Goal: Task Accomplishment & Management: Use online tool/utility

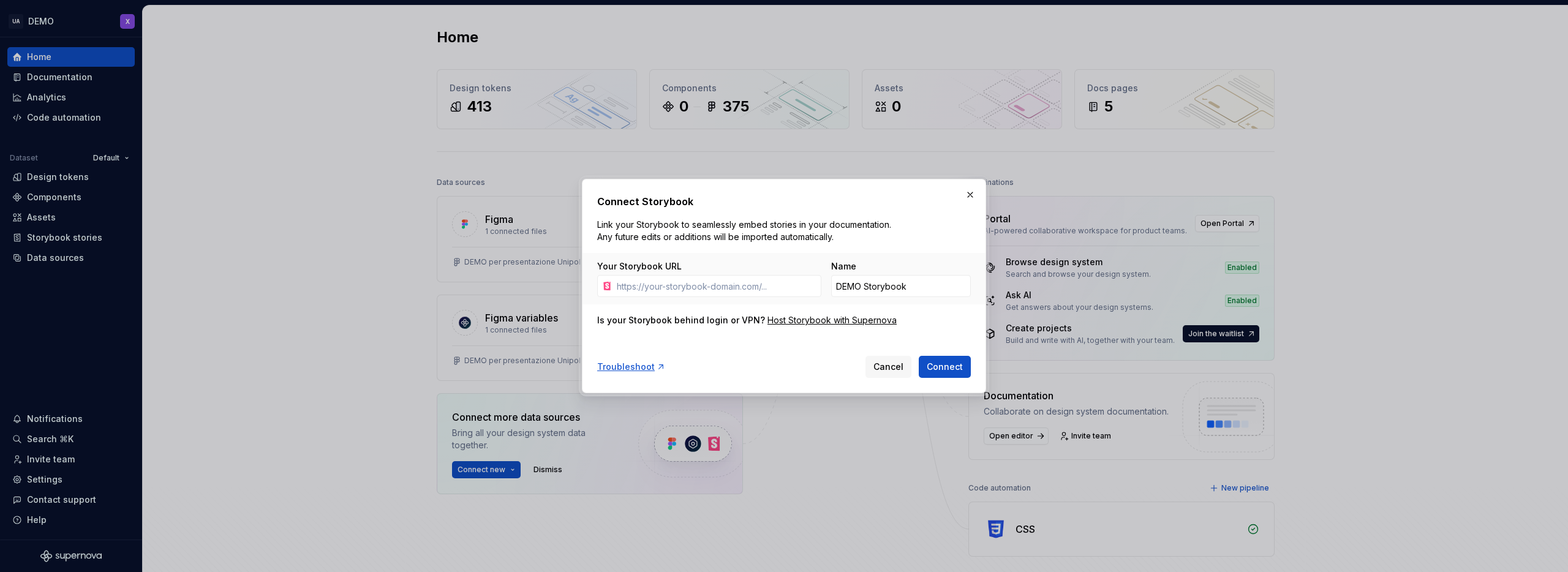
scroll to position [39, 0]
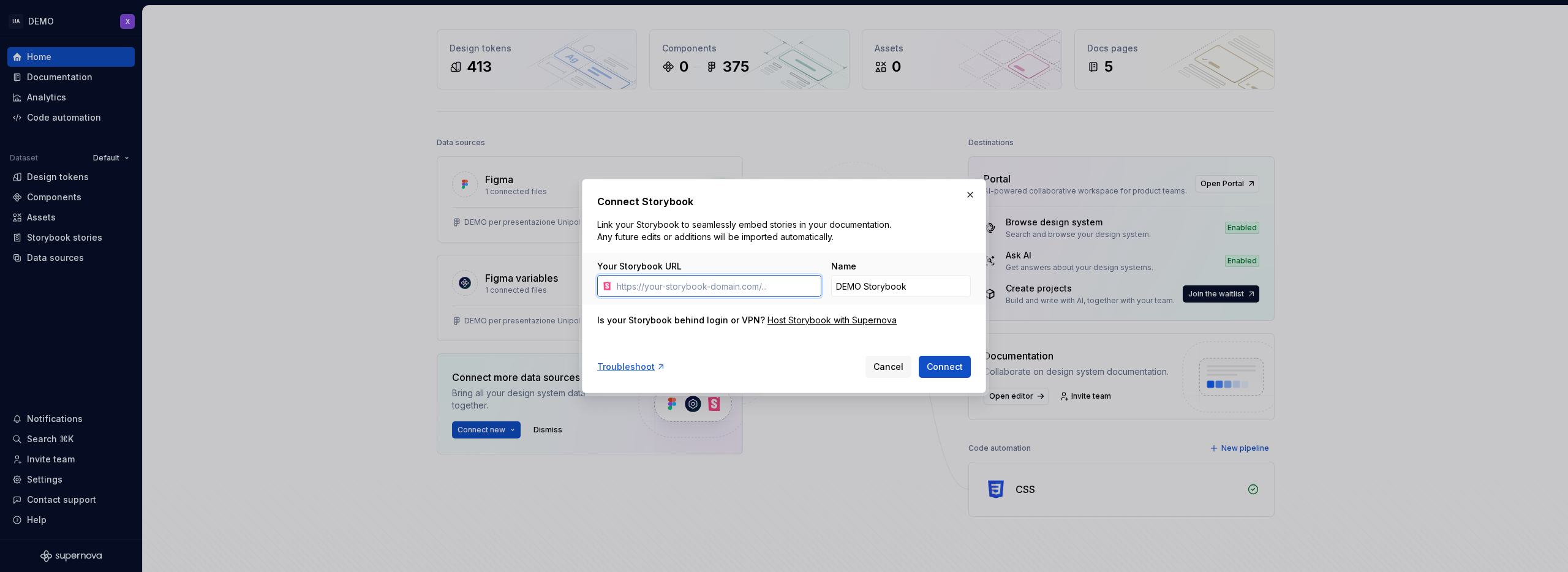
click at [733, 288] on input "Your Storybook URL" at bounding box center [717, 286] width 210 height 22
paste input "[URL][DOMAIN_NAME]"
type input "[URL][DOMAIN_NAME]"
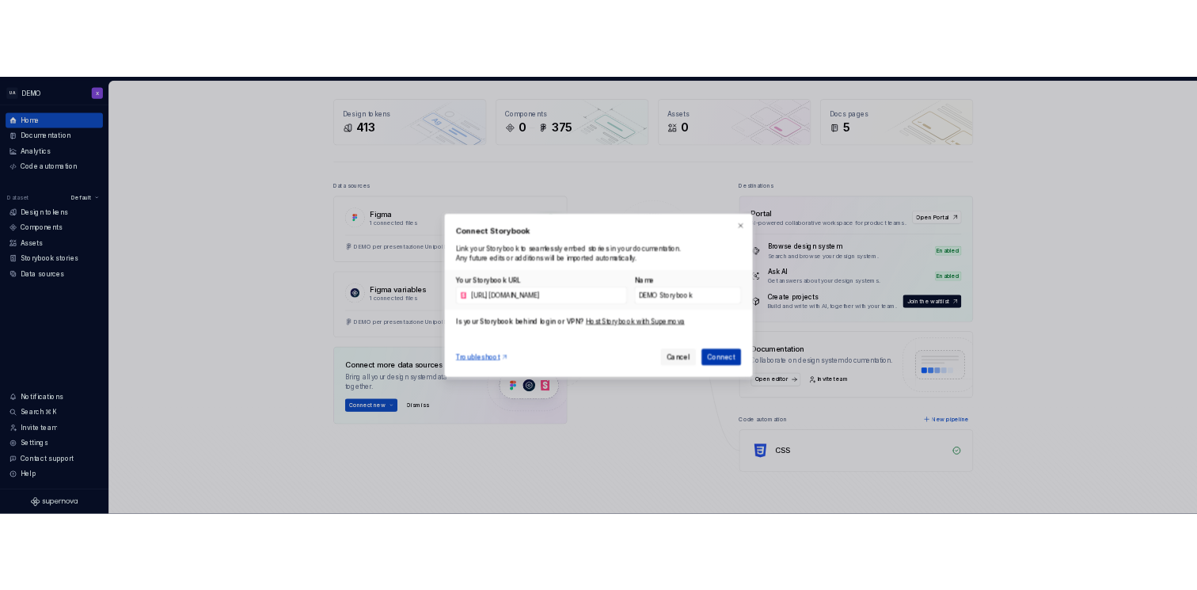
scroll to position [0, 0]
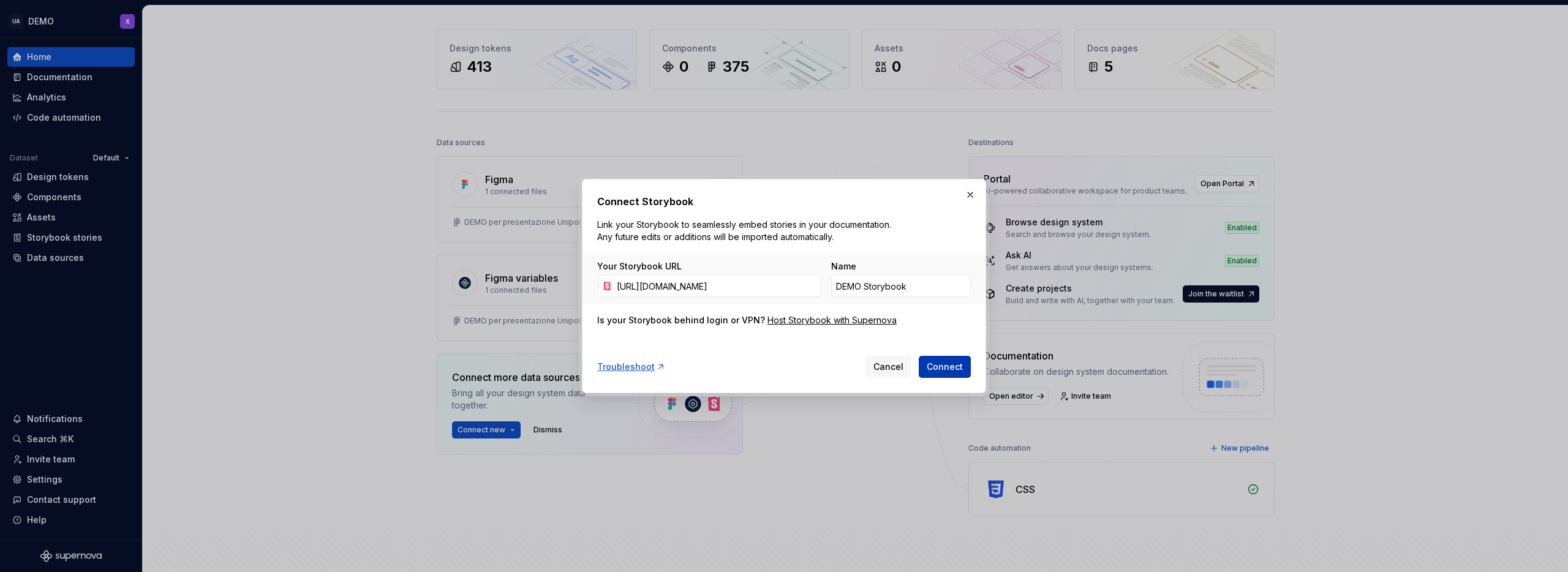
click at [950, 366] on span "Connect" at bounding box center [945, 367] width 36 height 12
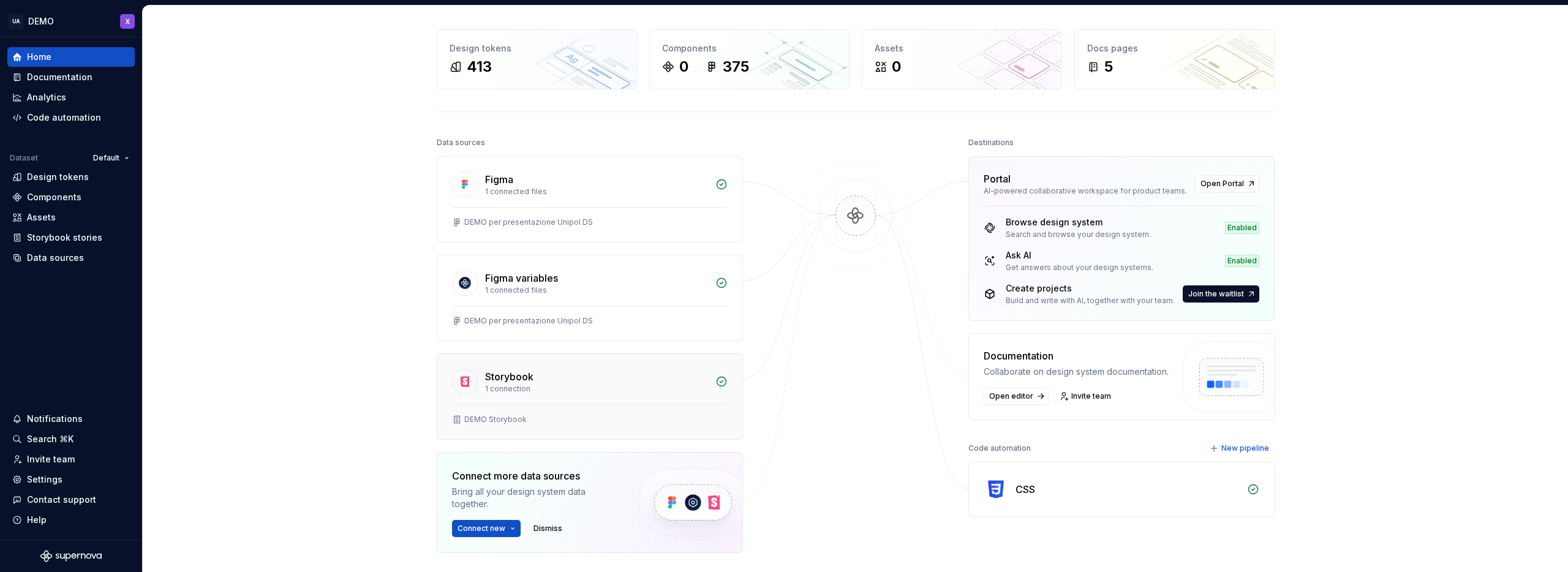
click at [495, 403] on div "Storybook 1 connection" at bounding box center [590, 378] width 305 height 50
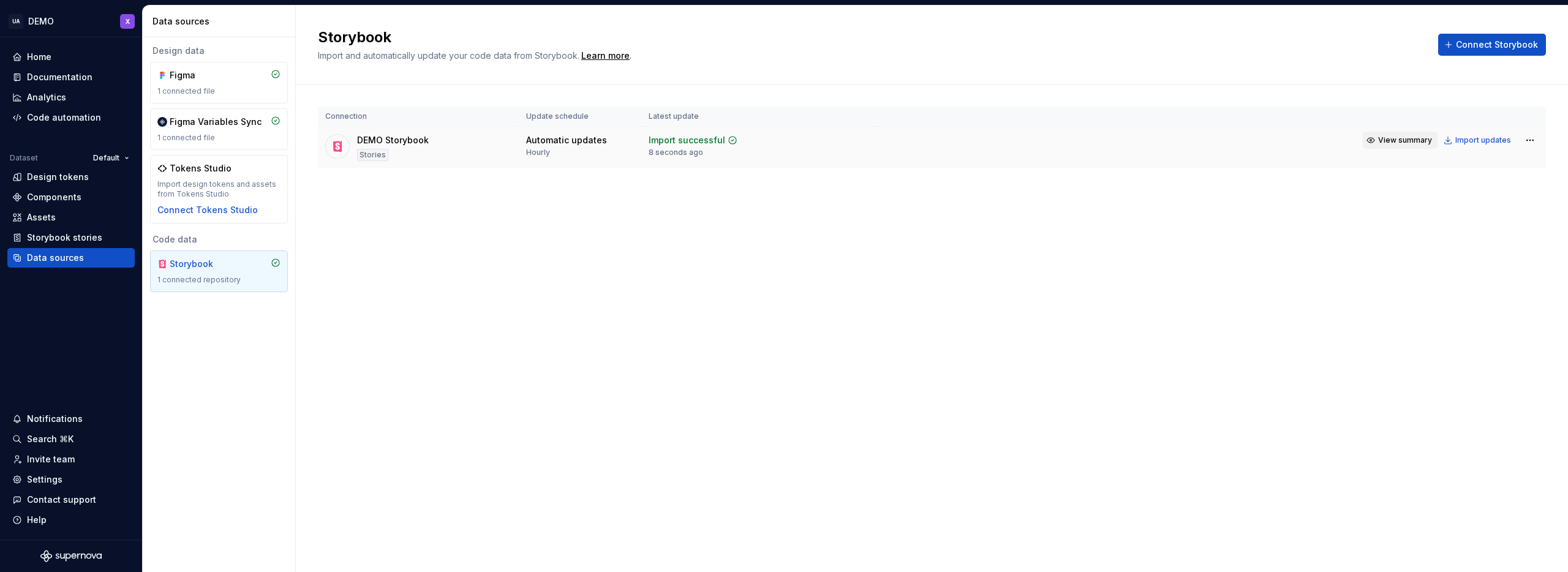
click at [1394, 142] on span "View summary" at bounding box center [1405, 140] width 54 height 10
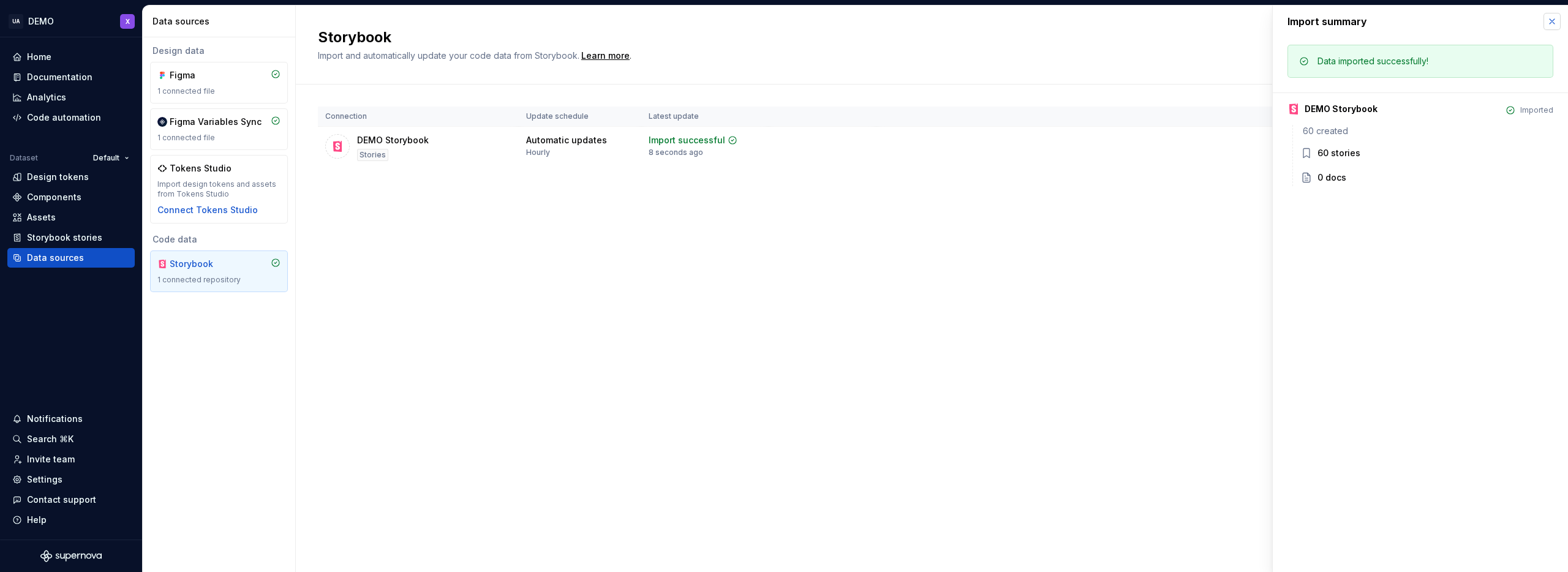
click at [1553, 22] on button "button" at bounding box center [1553, 22] width 17 height 17
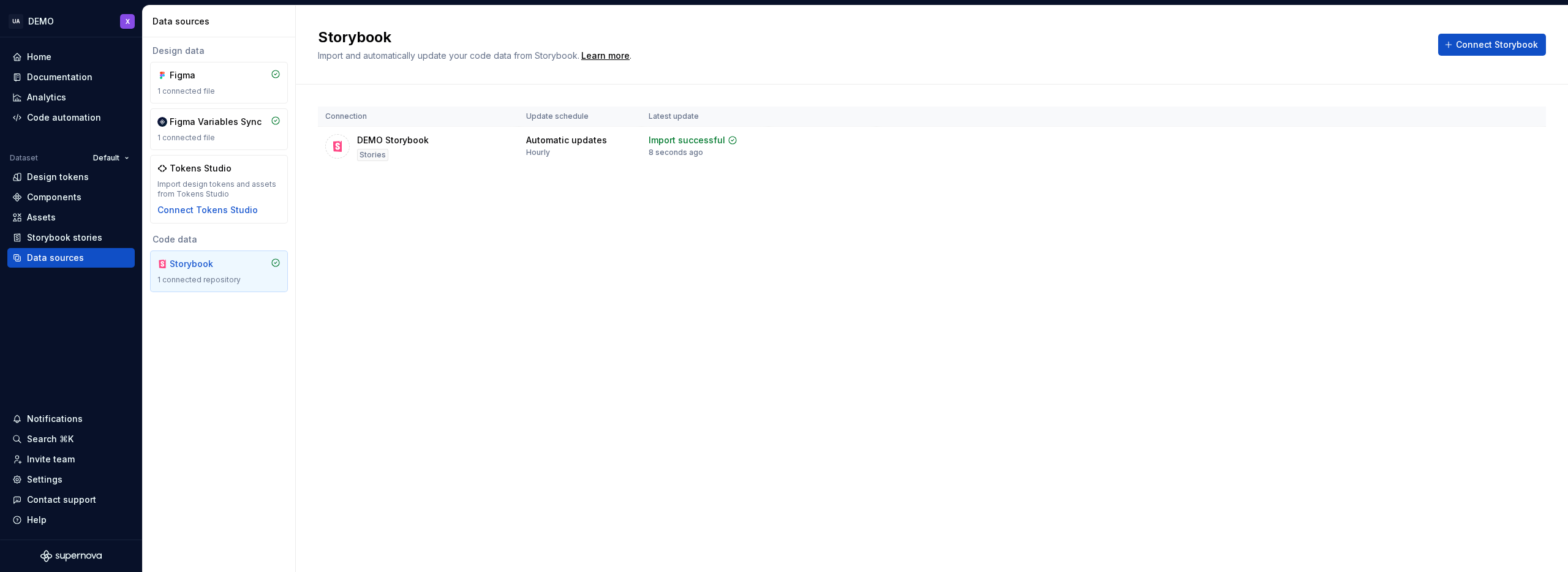
click at [1362, 35] on h2 "Storybook" at bounding box center [871, 37] width 1106 height 19
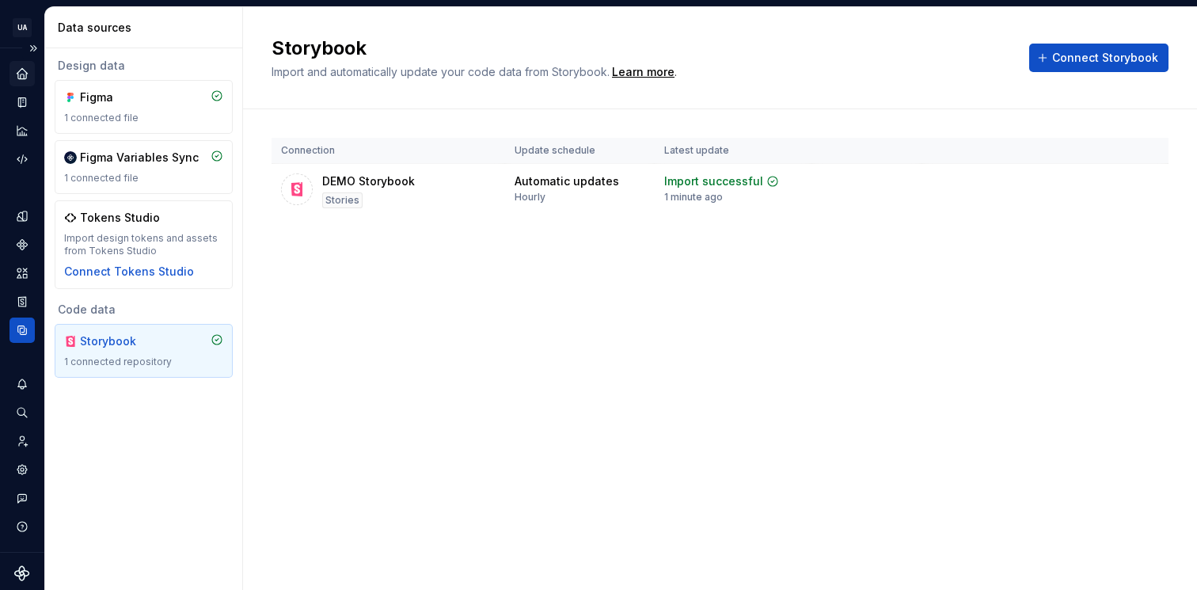
click at [20, 74] on icon "Home" at bounding box center [22, 73] width 10 height 10
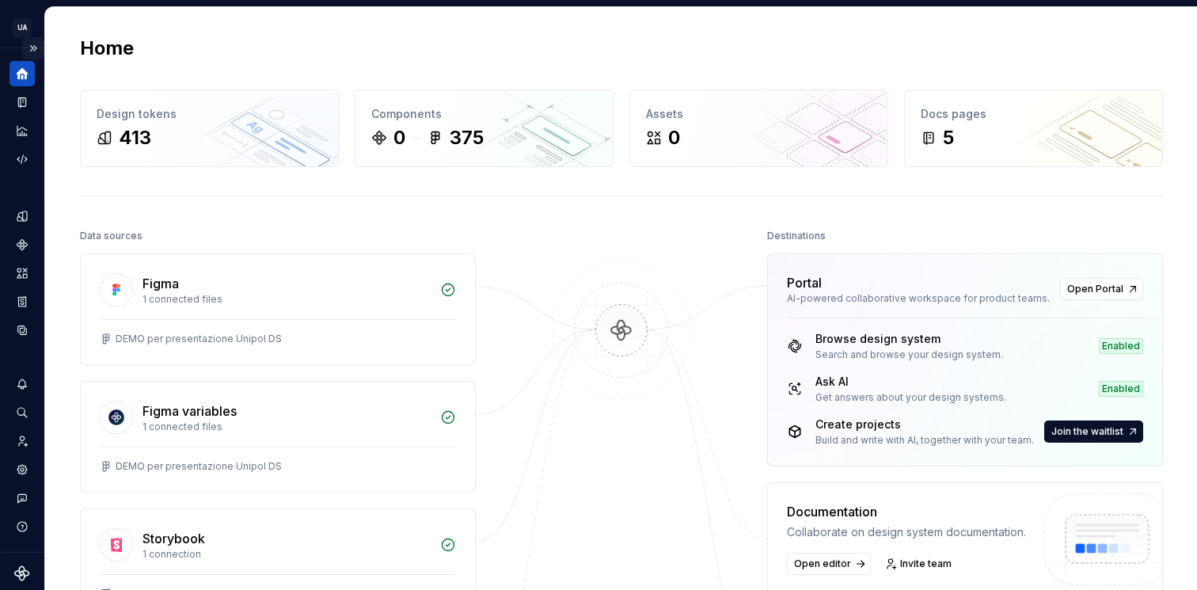
click at [30, 48] on button "Expand sidebar" at bounding box center [33, 48] width 22 height 22
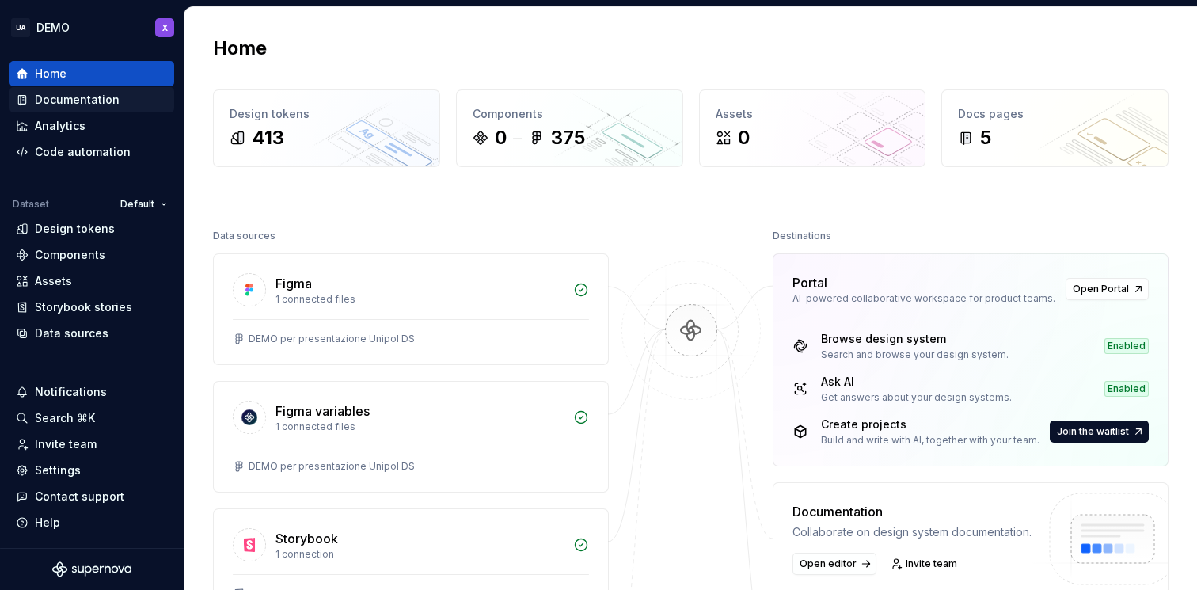
click at [51, 95] on div "Documentation" at bounding box center [77, 100] width 85 height 16
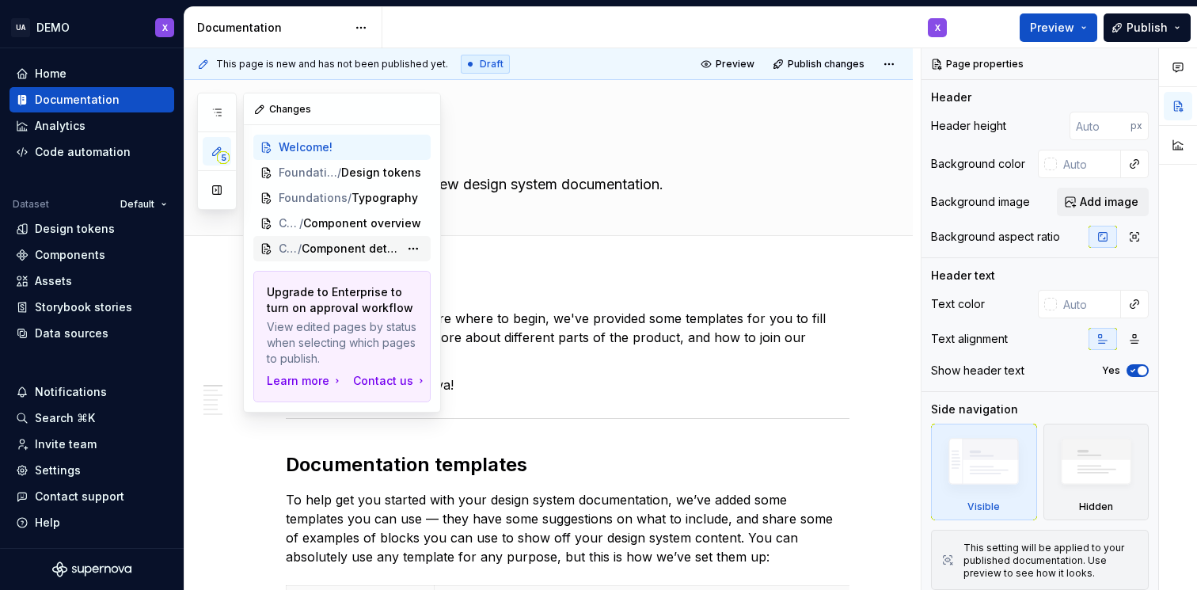
click at [321, 245] on span "Component detail" at bounding box center [350, 249] width 97 height 16
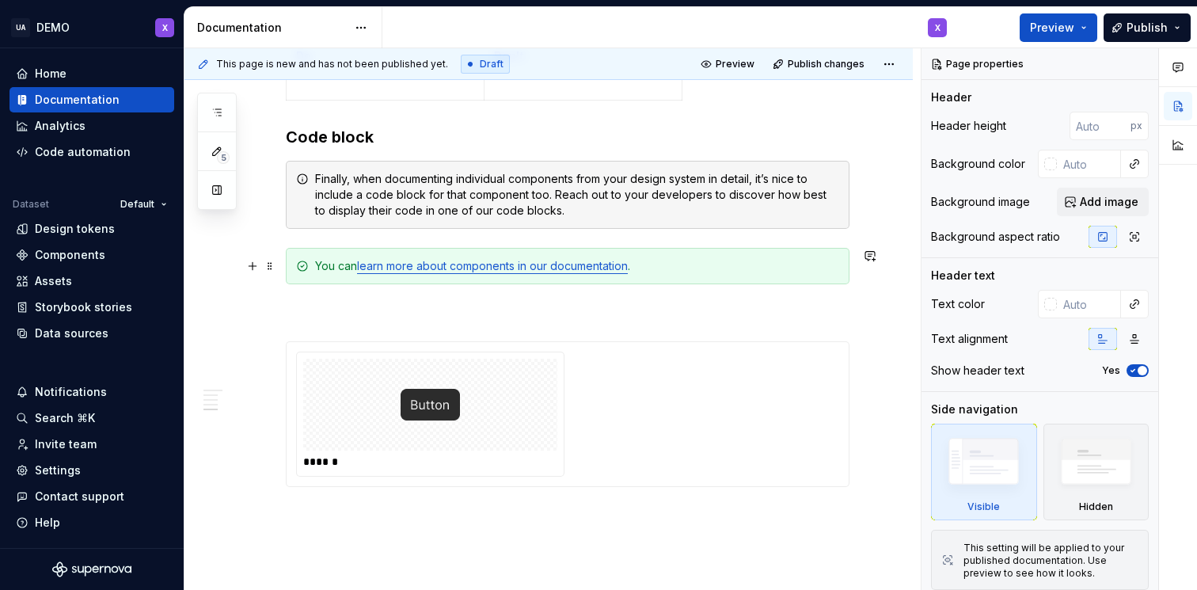
scroll to position [1666, 0]
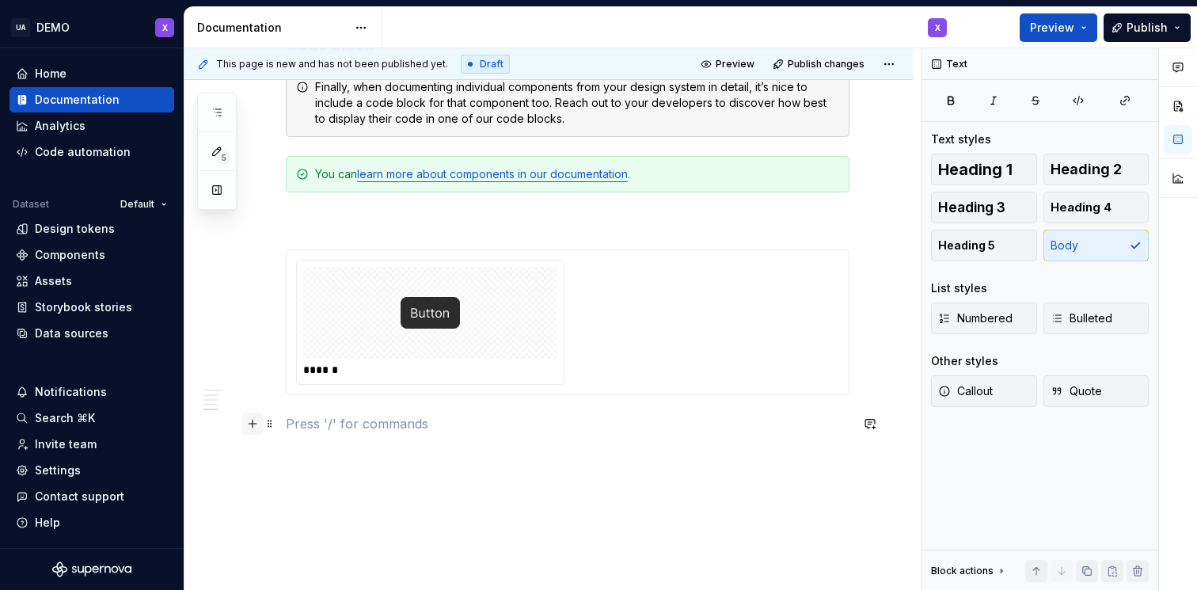
click at [254, 425] on button "button" at bounding box center [252, 423] width 22 height 22
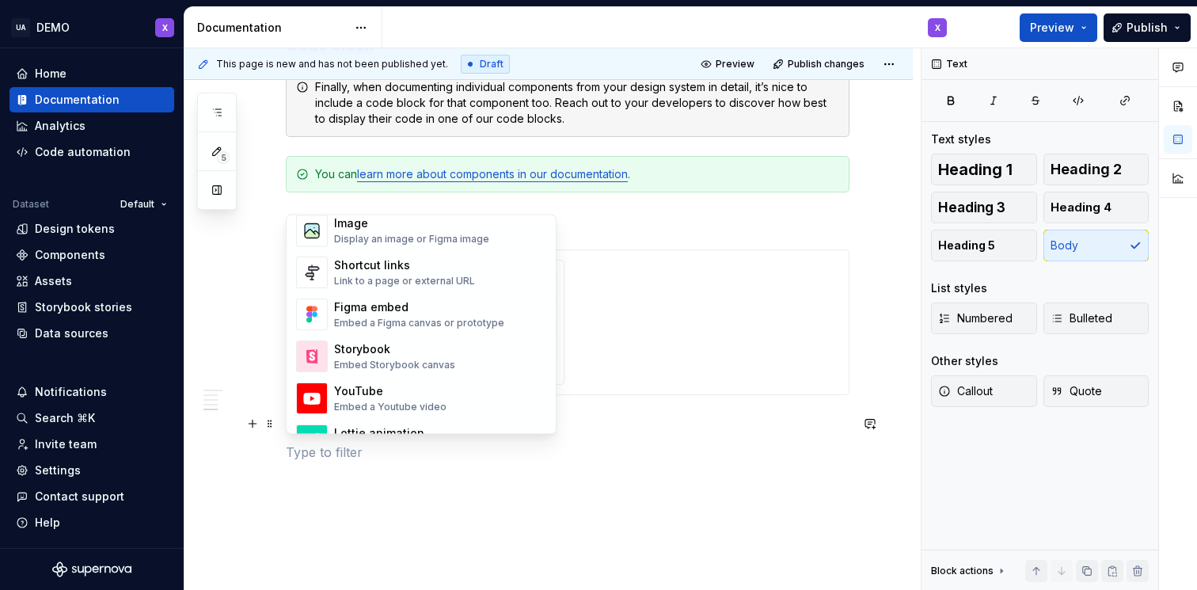
scroll to position [705, 0]
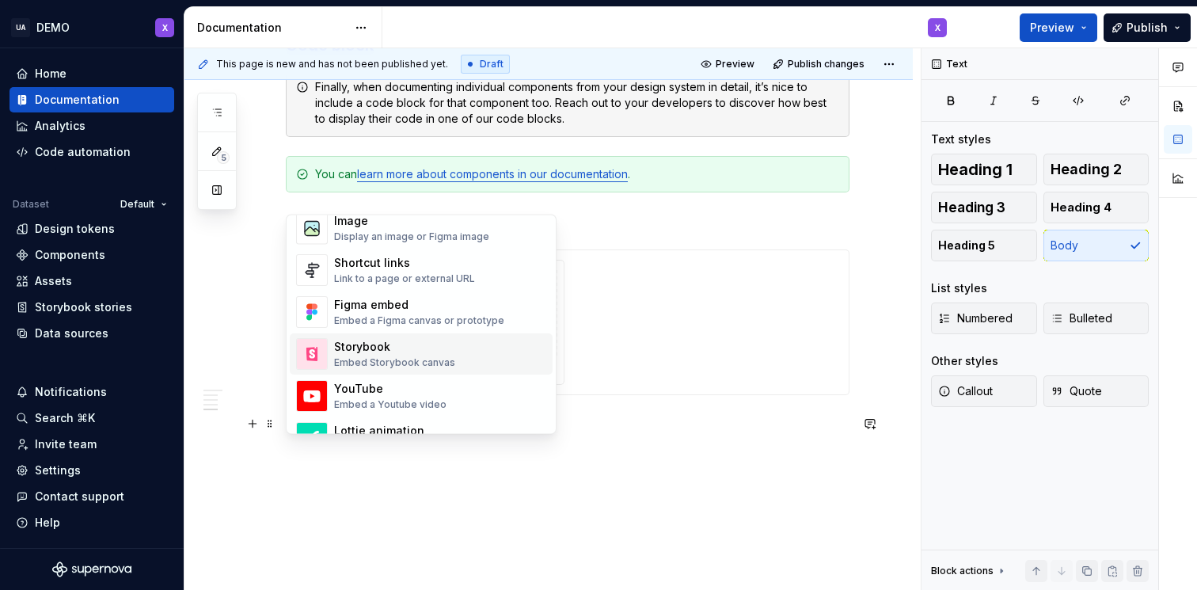
click at [359, 347] on div "Storybook" at bounding box center [394, 348] width 121 height 16
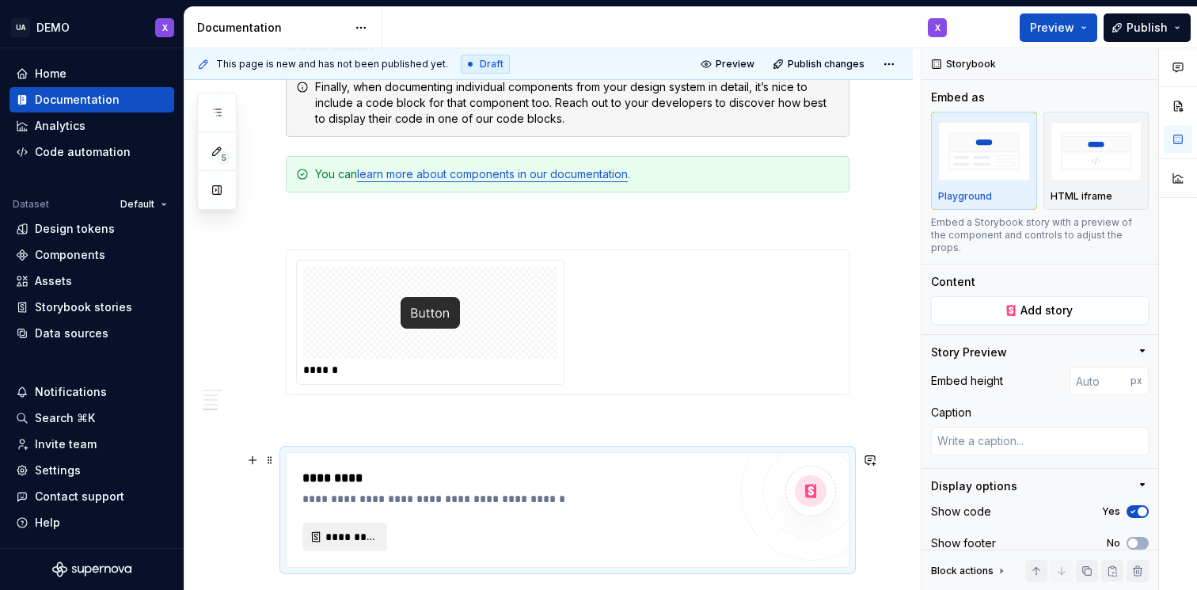
click at [342, 534] on span "*********" at bounding box center [350, 537] width 51 height 16
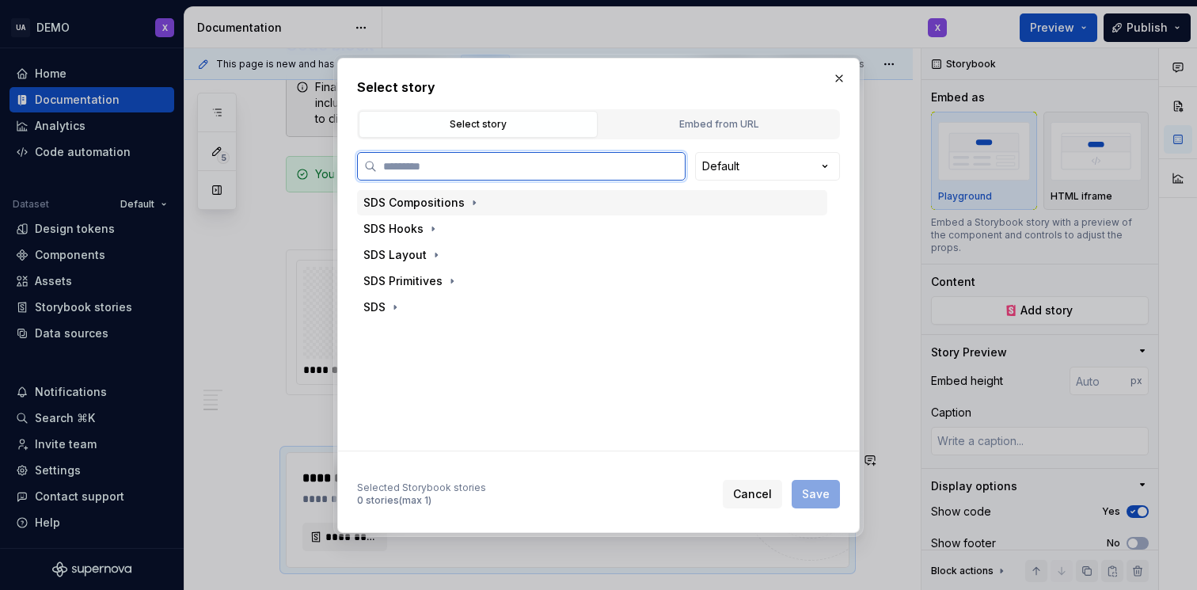
click at [435, 203] on div "SDS Compositions" at bounding box center [413, 203] width 101 height 16
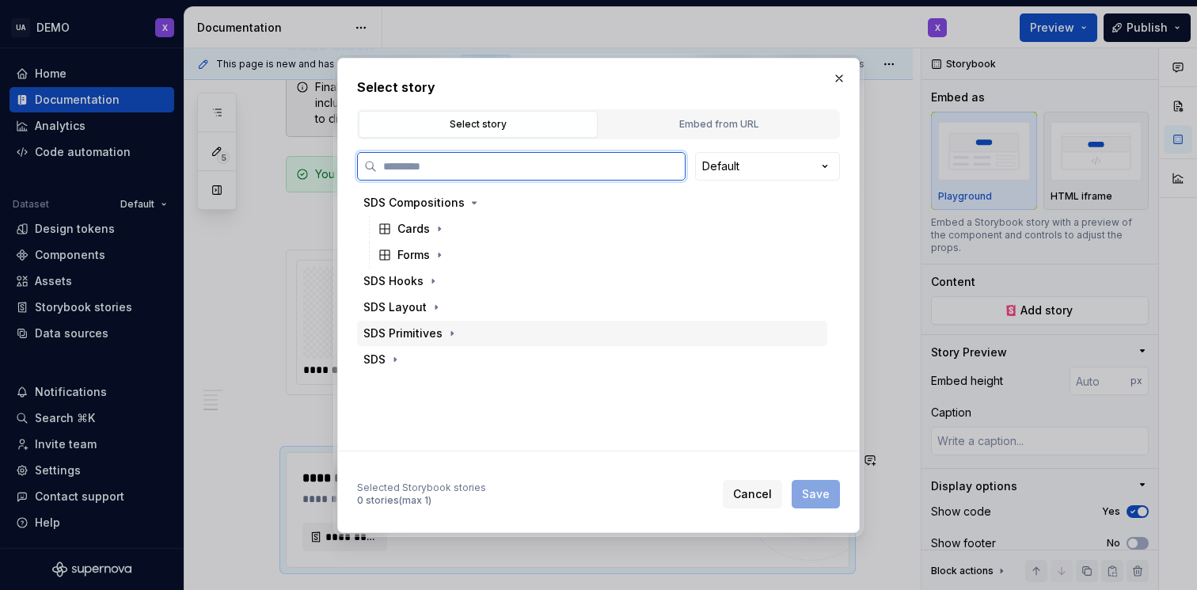
click at [411, 333] on div "SDS Primitives" at bounding box center [402, 333] width 79 height 16
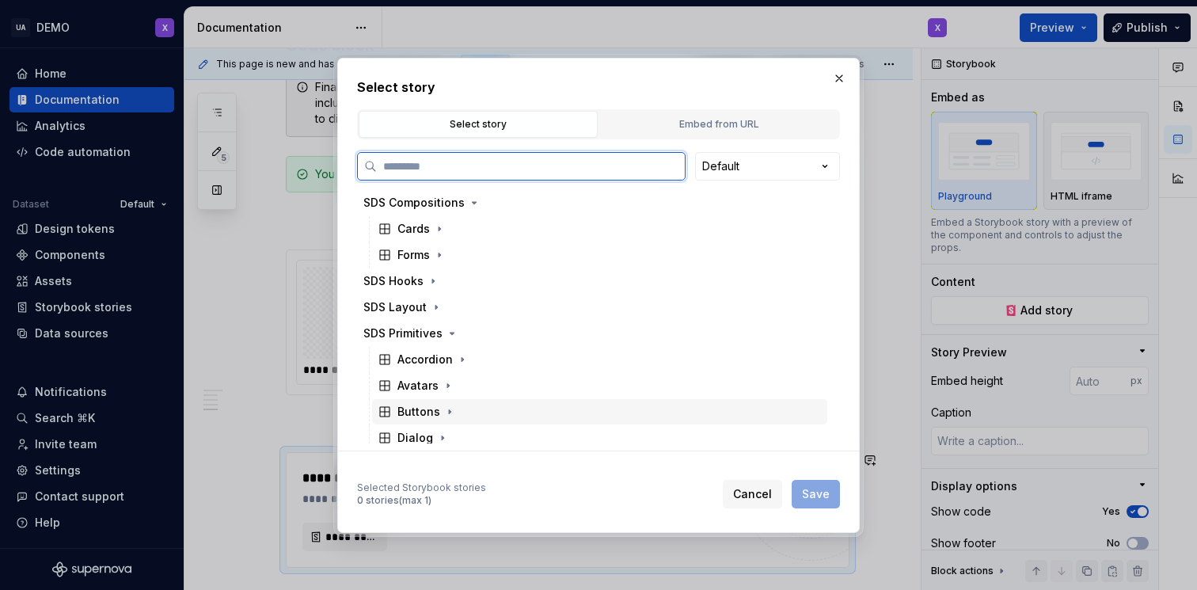
click at [428, 408] on div "Buttons" at bounding box center [418, 412] width 43 height 16
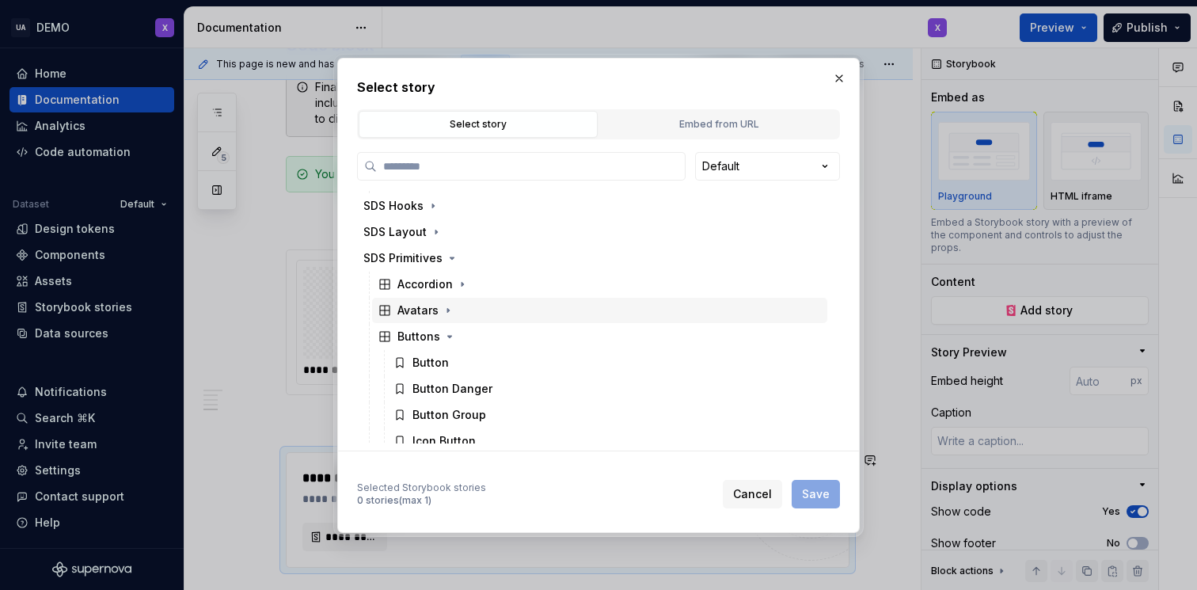
scroll to position [105, 0]
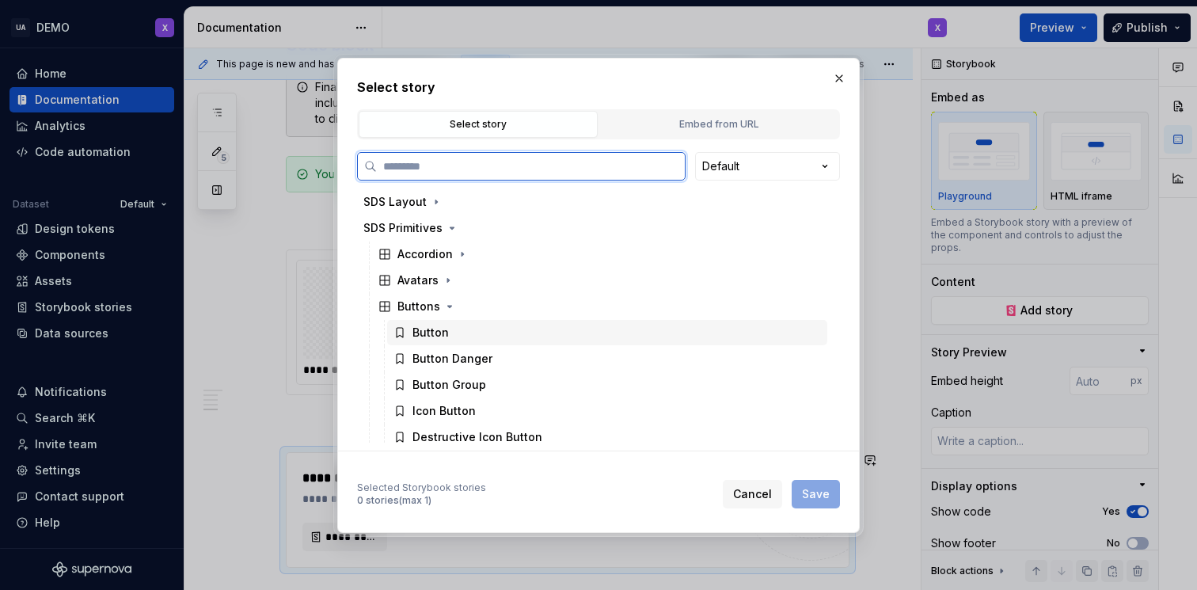
click at [434, 336] on div "Button" at bounding box center [430, 333] width 36 height 16
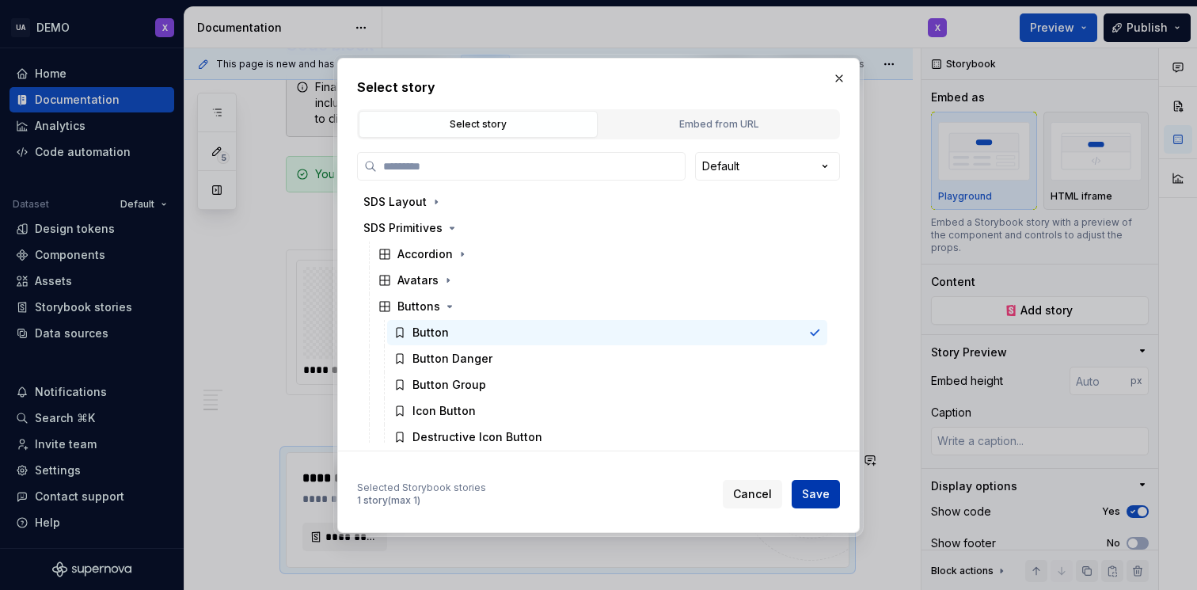
click at [807, 492] on span "Save" at bounding box center [816, 494] width 28 height 16
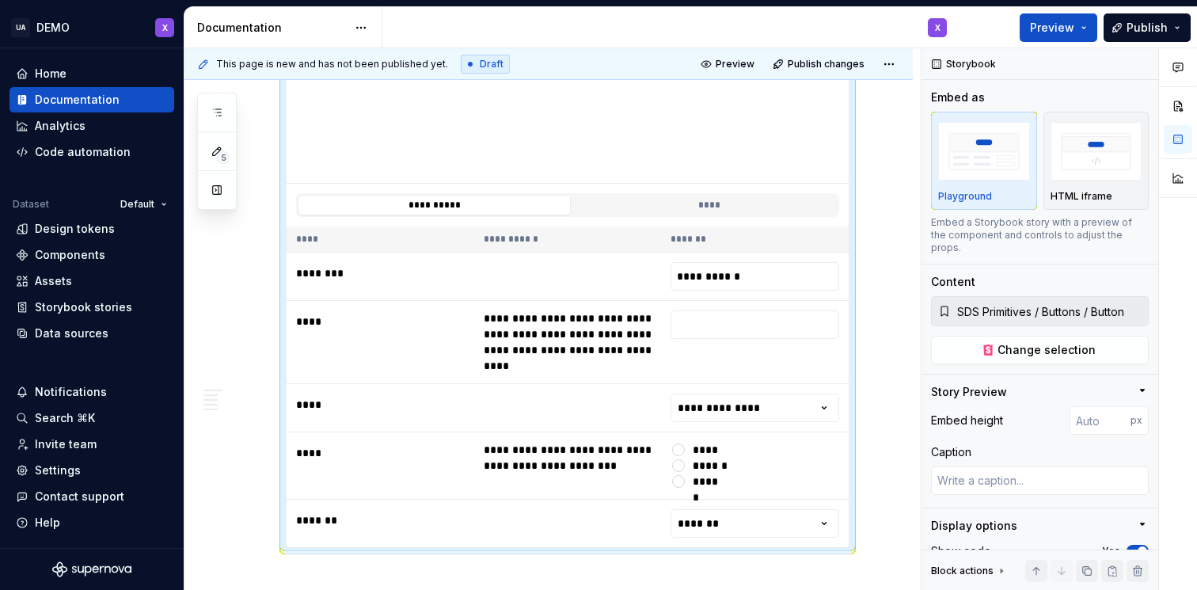
scroll to position [2275, 0]
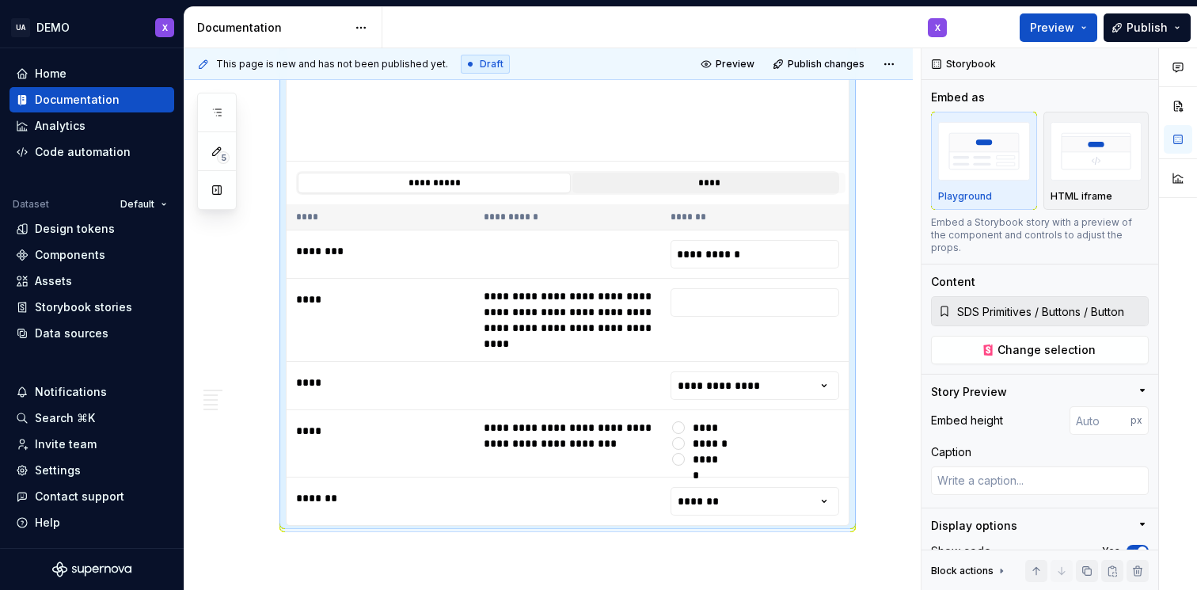
click at [712, 180] on button "****" at bounding box center [708, 183] width 273 height 21
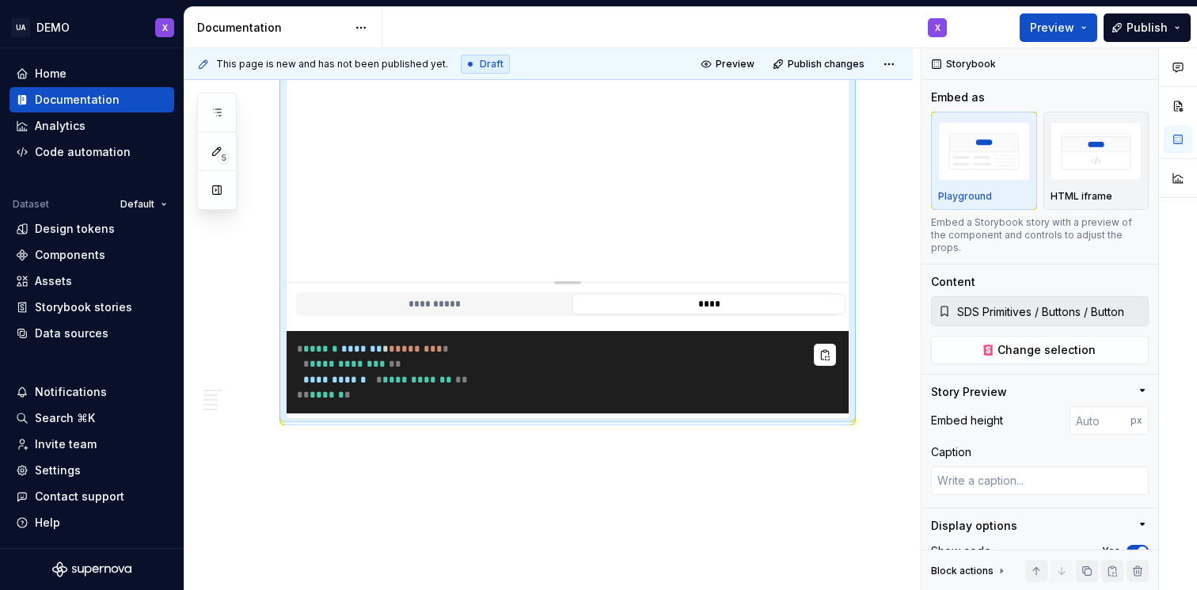
scroll to position [2144, 0]
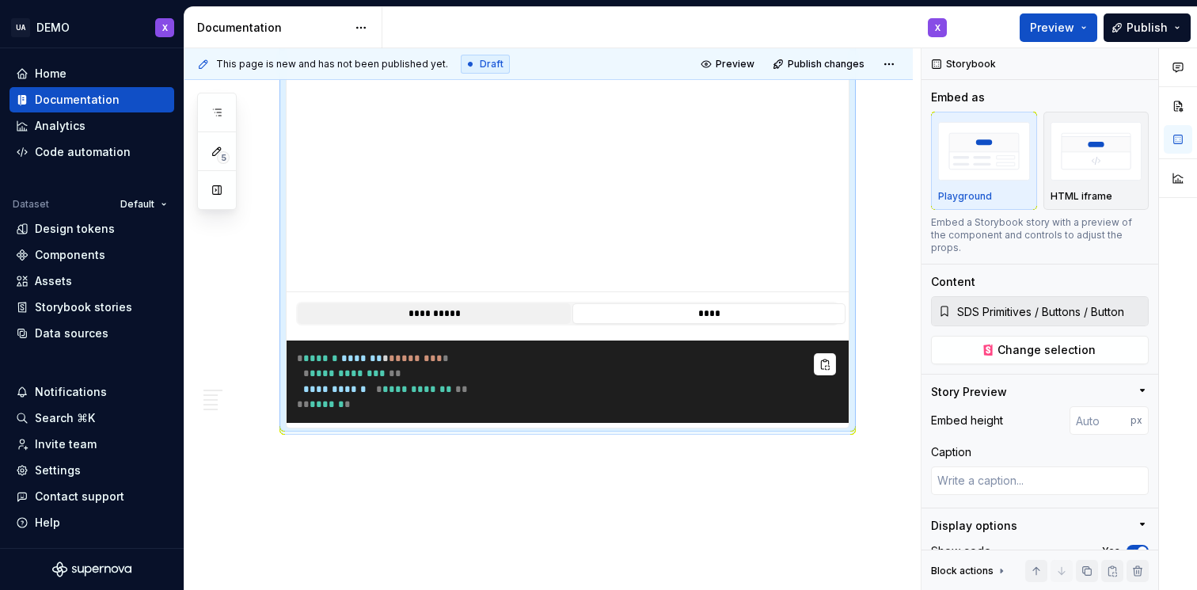
click at [438, 312] on button "**********" at bounding box center [434, 313] width 273 height 21
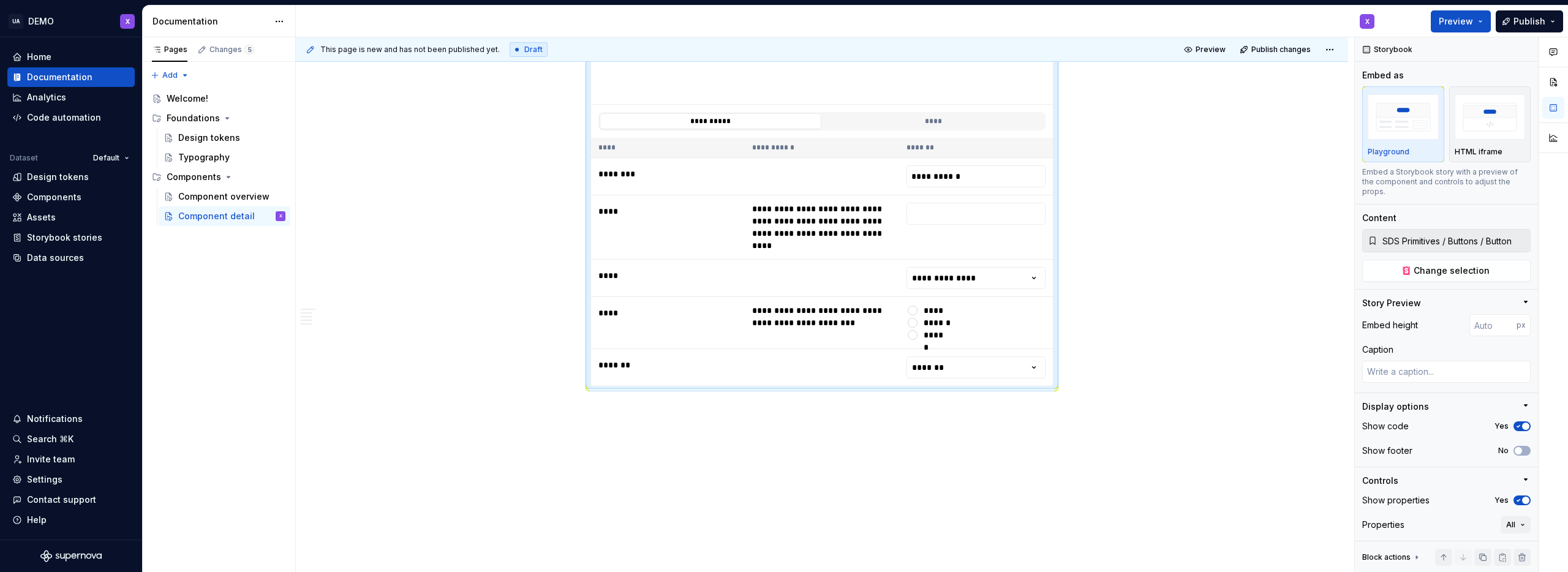
scroll to position [1769, 0]
type textarea "*"
